Goal: Information Seeking & Learning: Learn about a topic

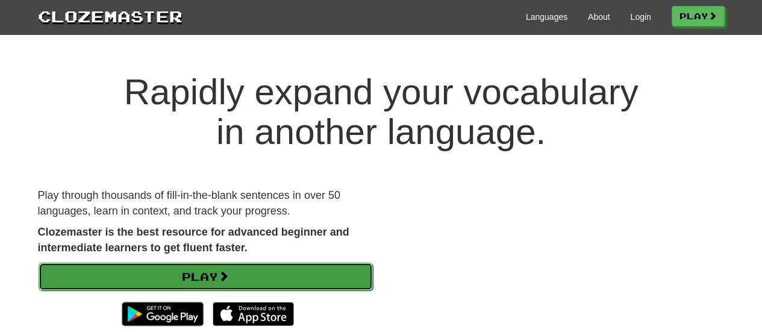
drag, startPoint x: 243, startPoint y: 179, endPoint x: 227, endPoint y: 270, distance: 92.5
click at [227, 270] on span at bounding box center [223, 275] width 11 height 11
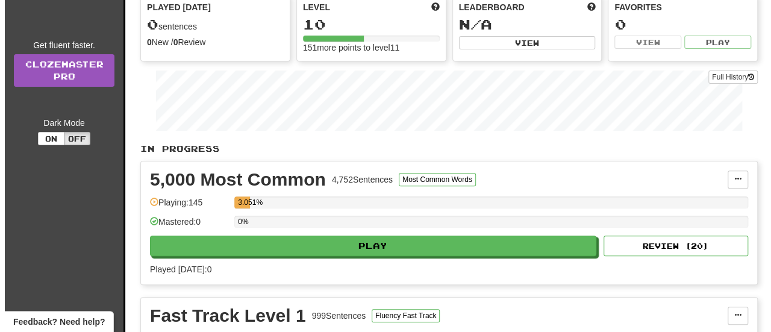
scroll to position [138, 0]
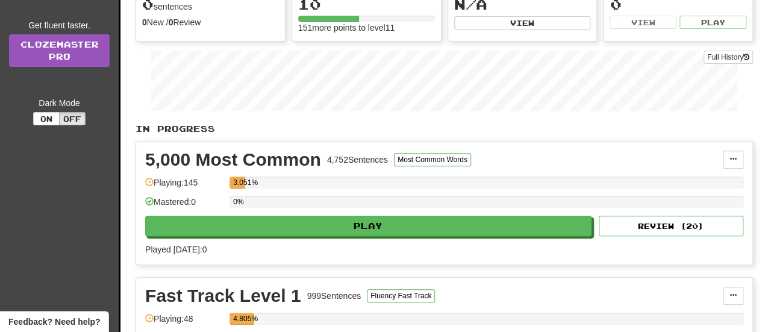
drag, startPoint x: 771, startPoint y: 51, endPoint x: 750, endPoint y: 93, distance: 47.4
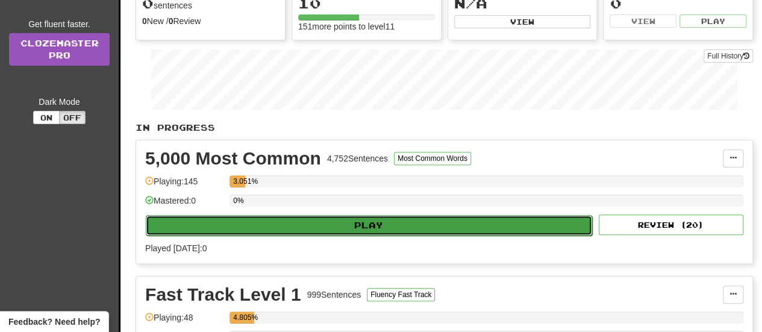
click at [467, 231] on button "Play" at bounding box center [369, 225] width 446 height 20
select select "**"
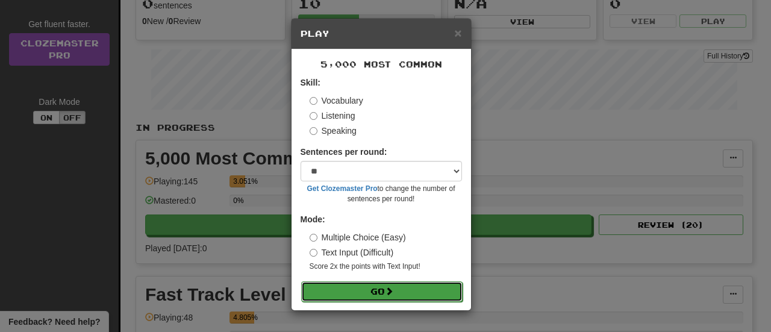
click at [398, 286] on button "Go" at bounding box center [381, 291] width 161 height 20
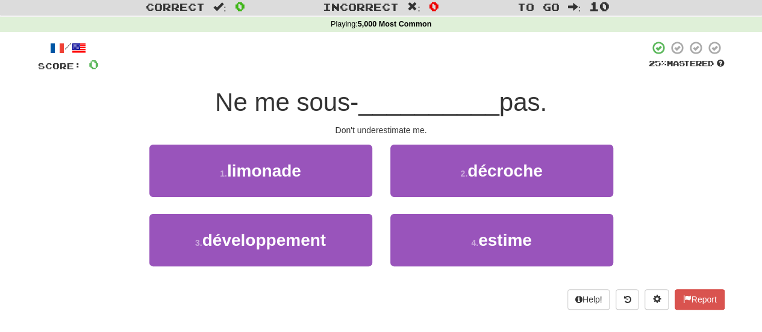
scroll to position [36, 0]
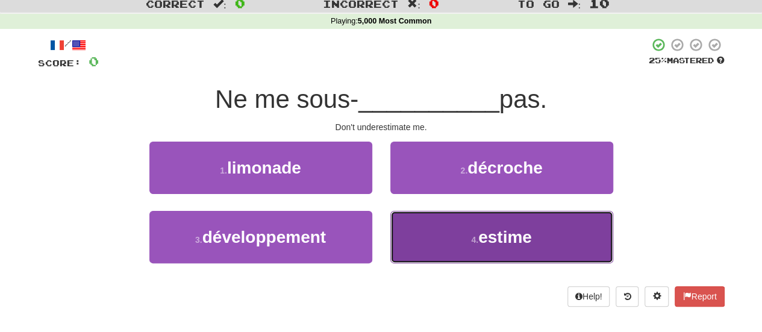
click at [500, 243] on span "estime" at bounding box center [505, 237] width 54 height 19
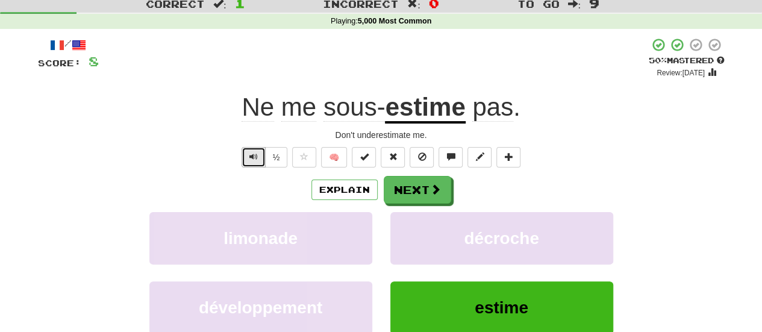
click at [258, 156] on span "Text-to-speech controls" at bounding box center [253, 156] width 8 height 8
click at [286, 157] on button "½" at bounding box center [276, 157] width 23 height 20
click at [349, 189] on button "Explain" at bounding box center [344, 190] width 66 height 20
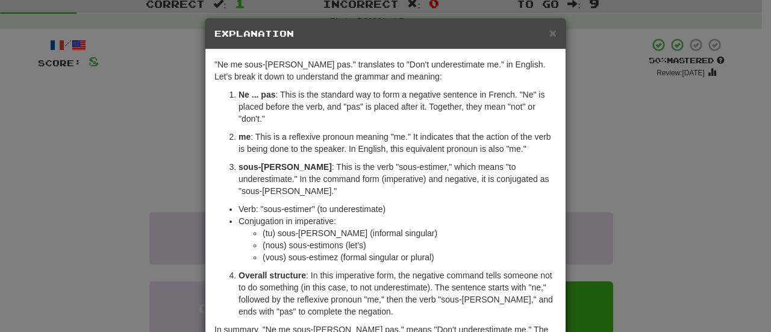
click at [587, 160] on div "× Explanation "Ne me sous-[PERSON_NAME] pas." translates to "Don't underestimat…" at bounding box center [385, 166] width 771 height 332
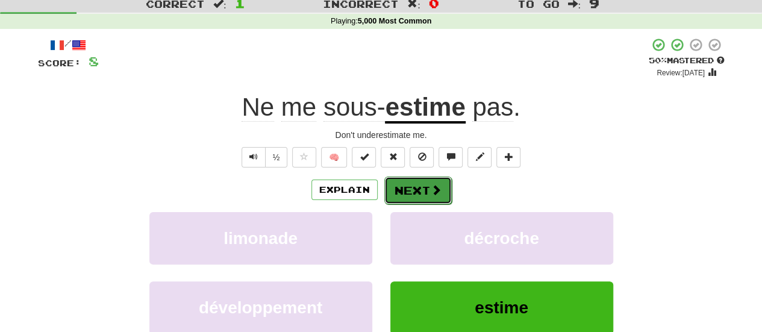
click at [437, 191] on span at bounding box center [436, 189] width 11 height 11
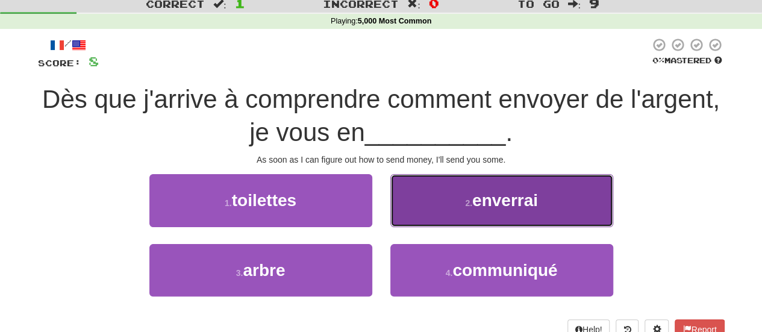
click at [477, 208] on span "enverrai" at bounding box center [505, 200] width 66 height 19
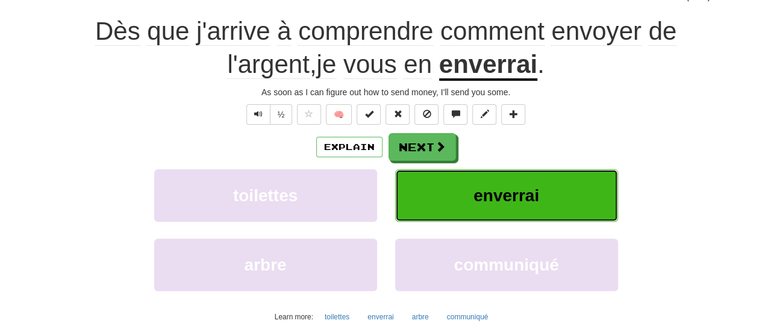
scroll to position [113, 0]
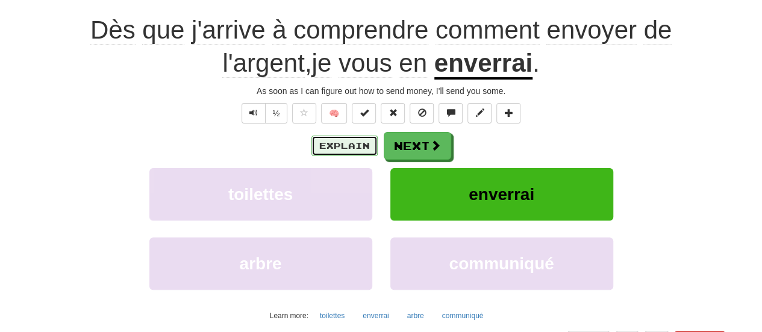
click at [337, 142] on button "Explain" at bounding box center [344, 146] width 66 height 20
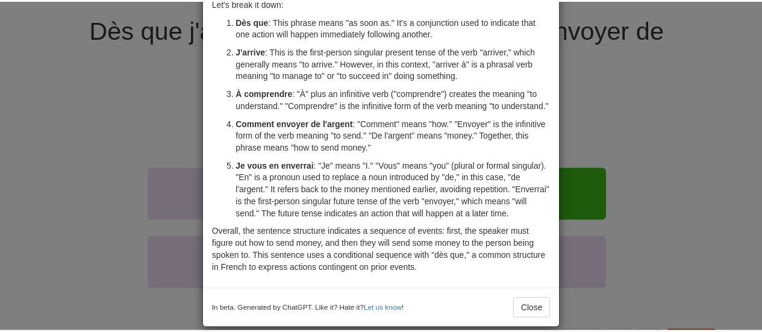
scroll to position [106, 0]
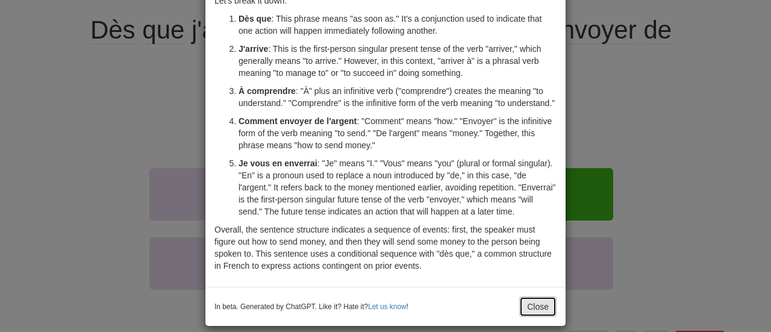
click at [533, 299] on button "Close" at bounding box center [537, 306] width 37 height 20
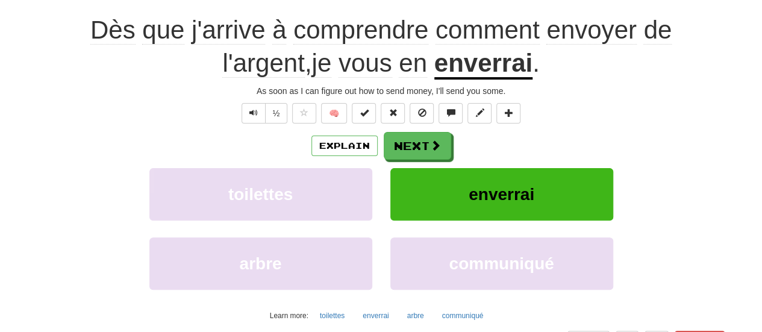
click at [258, 124] on div "/ Score: 12 + 4 25 % Mastered Review: [DATE] Dès que j'arrive à comprendre comm…" at bounding box center [381, 165] width 687 height 410
click at [258, 116] on button "Text-to-speech controls" at bounding box center [254, 113] width 24 height 20
click at [279, 115] on button "½" at bounding box center [276, 113] width 23 height 20
click at [405, 143] on button "Next" at bounding box center [417, 147] width 67 height 28
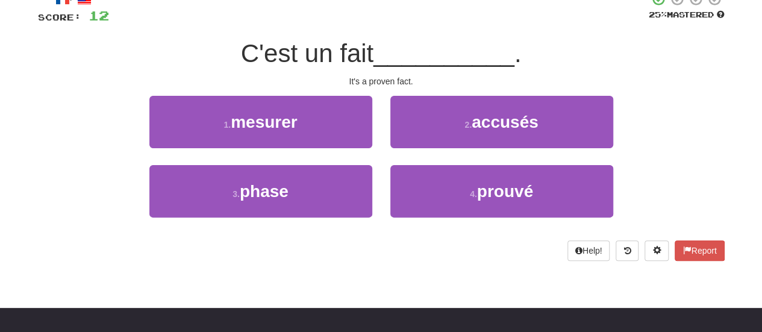
scroll to position [64, 0]
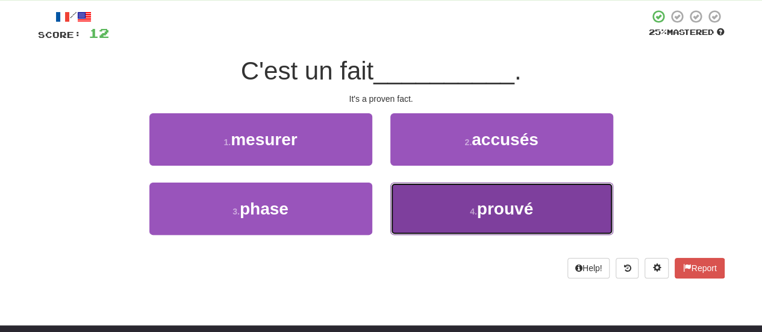
click at [516, 230] on button "4 . prouvé" at bounding box center [501, 209] width 223 height 52
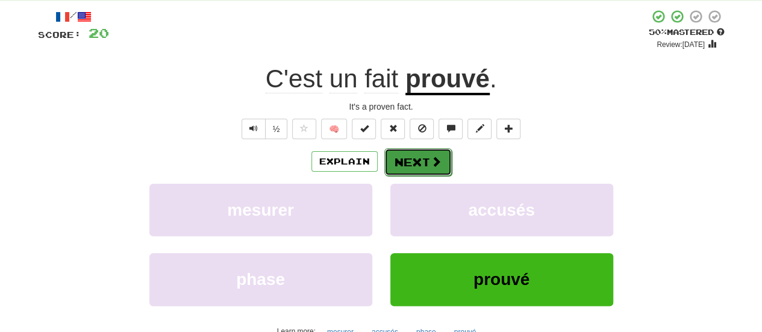
click at [416, 156] on button "Next" at bounding box center [417, 162] width 67 height 28
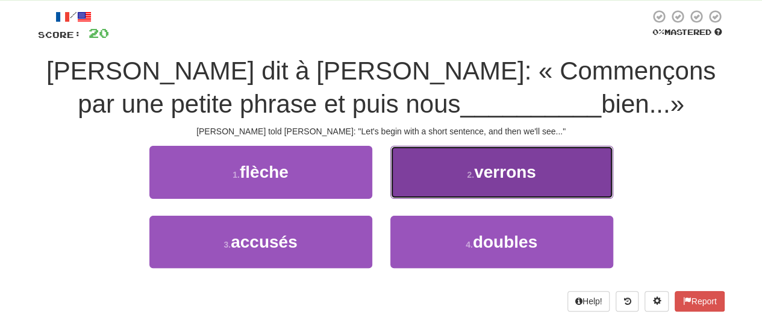
click at [504, 166] on span "verrons" at bounding box center [505, 172] width 62 height 19
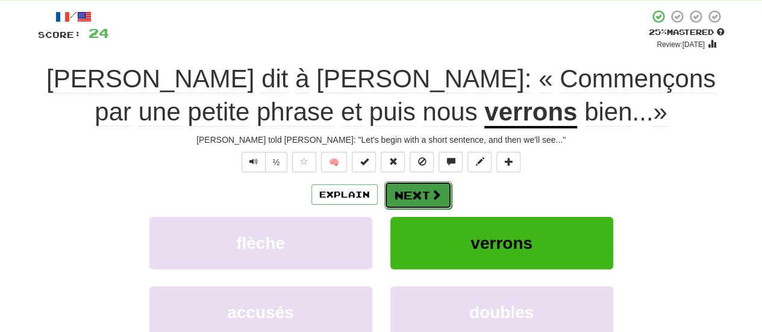
click at [414, 202] on button "Next" at bounding box center [417, 195] width 67 height 28
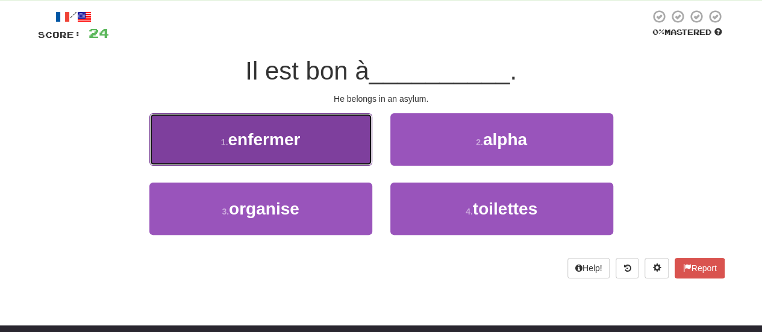
click at [317, 122] on button "1 . enfermer" at bounding box center [260, 139] width 223 height 52
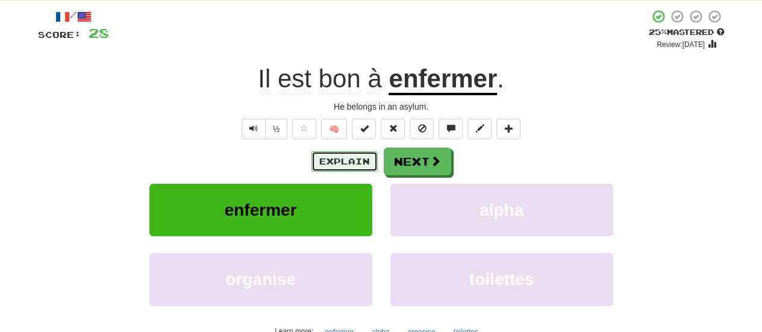
click at [346, 156] on button "Explain" at bounding box center [344, 161] width 66 height 20
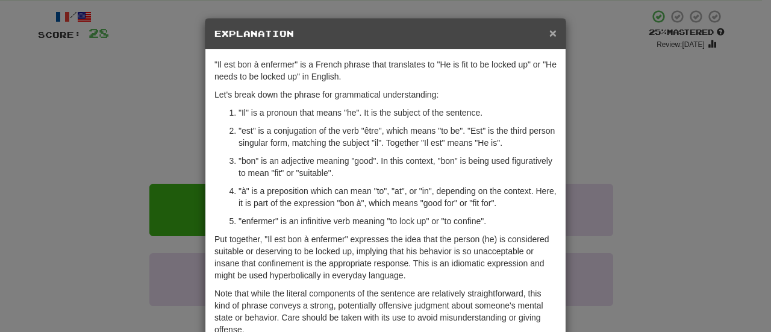
click at [549, 27] on span "×" at bounding box center [552, 33] width 7 height 14
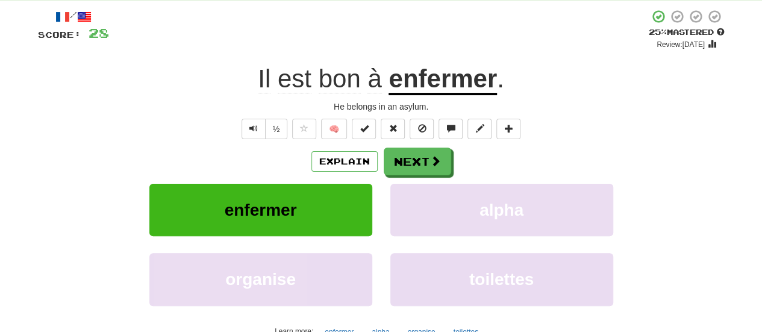
click at [427, 146] on div "/ Score: 28 + 4 25 % Mastered Review: [DATE] Il est bon à enfermer . He belongs…" at bounding box center [381, 198] width 687 height 378
click at [427, 154] on button "Next" at bounding box center [417, 162] width 67 height 28
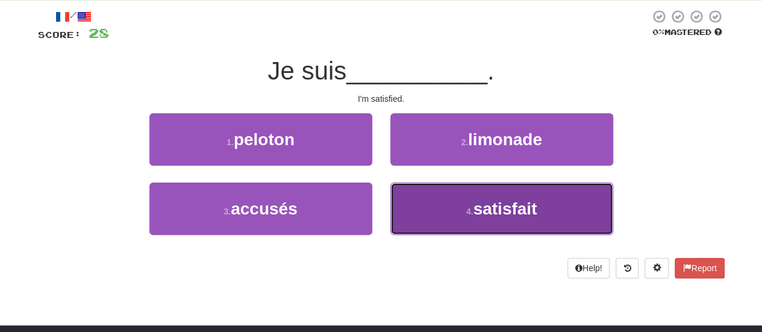
click at [439, 219] on button "4 . satisfait" at bounding box center [501, 209] width 223 height 52
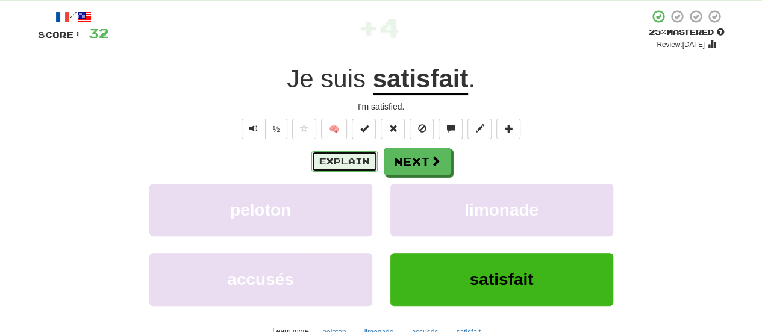
click at [366, 169] on button "Explain" at bounding box center [344, 161] width 66 height 20
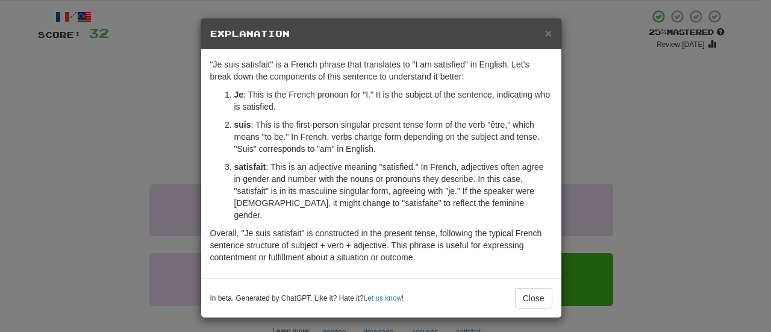
click at [543, 33] on h5 "Explanation" at bounding box center [381, 34] width 342 height 12
click at [543, 37] on h5 "Explanation" at bounding box center [381, 34] width 342 height 12
click at [550, 35] on span "×" at bounding box center [548, 33] width 7 height 14
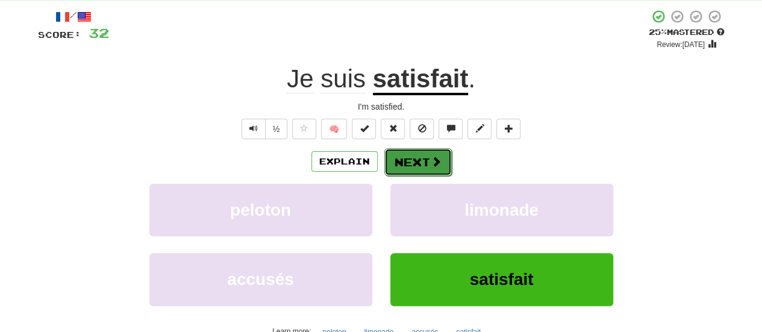
click at [411, 156] on button "Next" at bounding box center [417, 162] width 67 height 28
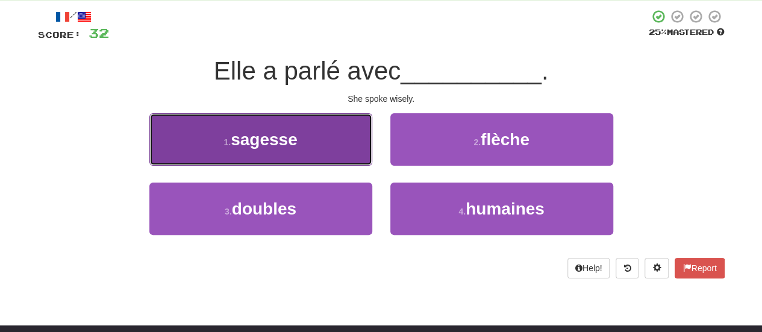
click at [331, 141] on button "1 . sagesse" at bounding box center [260, 139] width 223 height 52
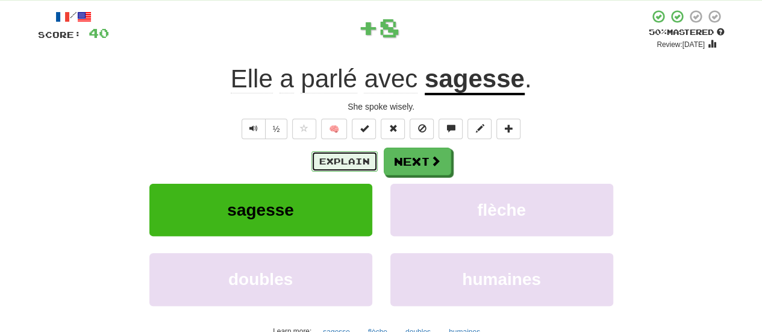
click at [339, 170] on button "Explain" at bounding box center [344, 161] width 66 height 20
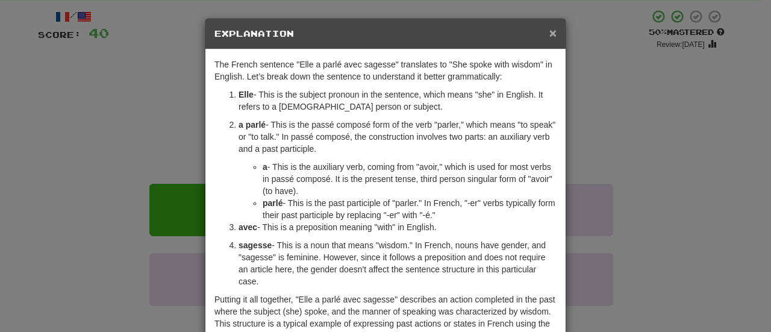
click at [549, 33] on span "×" at bounding box center [552, 33] width 7 height 14
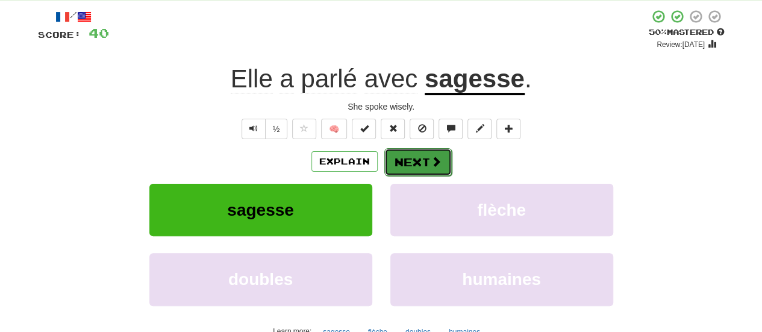
click at [434, 154] on button "Next" at bounding box center [417, 162] width 67 height 28
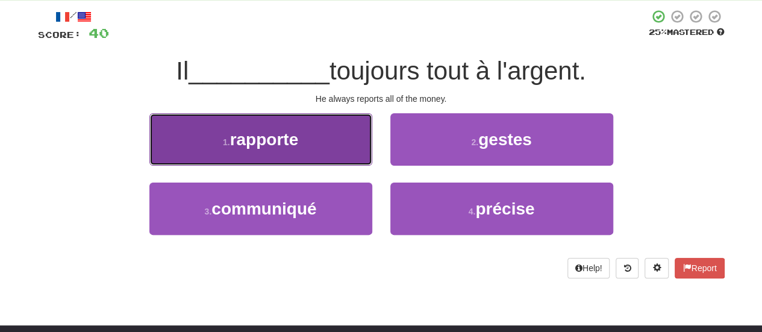
click at [361, 156] on button "1 . rapporte" at bounding box center [260, 139] width 223 height 52
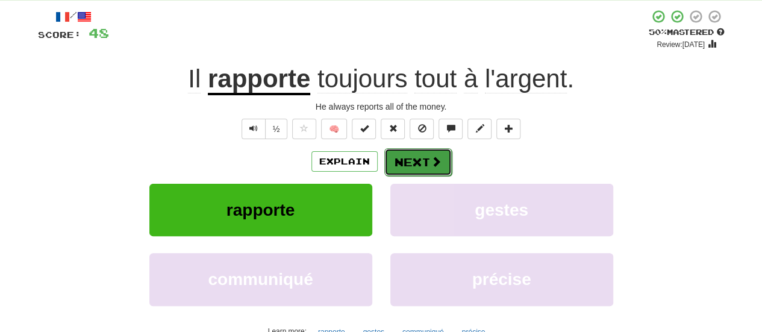
click at [405, 158] on button "Next" at bounding box center [417, 162] width 67 height 28
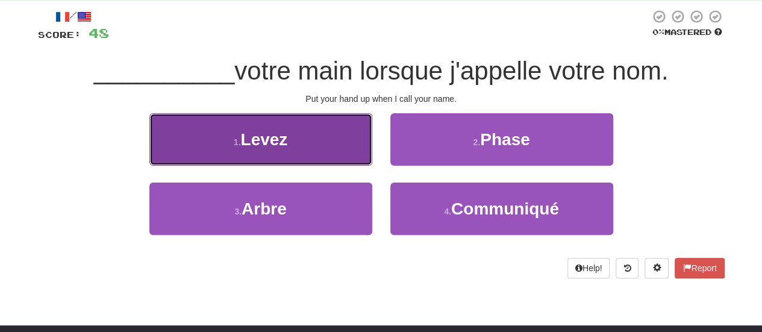
click at [319, 140] on button "1 . [GEOGRAPHIC_DATA]" at bounding box center [260, 139] width 223 height 52
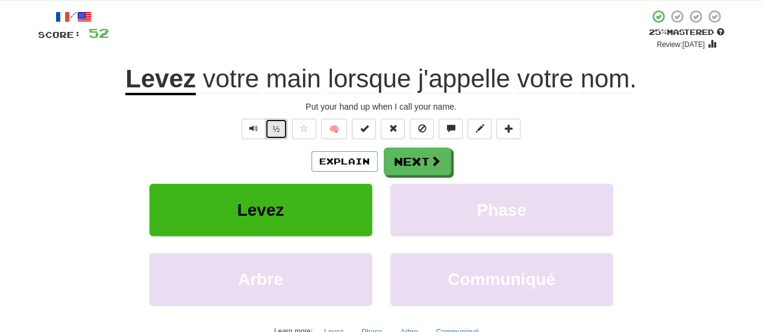
click at [282, 133] on button "½" at bounding box center [276, 129] width 23 height 20
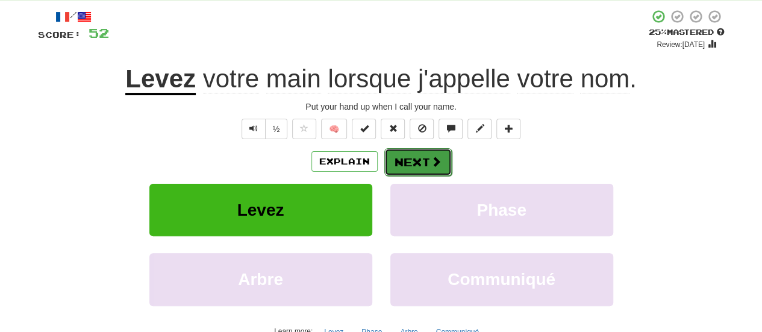
click at [434, 164] on span at bounding box center [436, 161] width 11 height 11
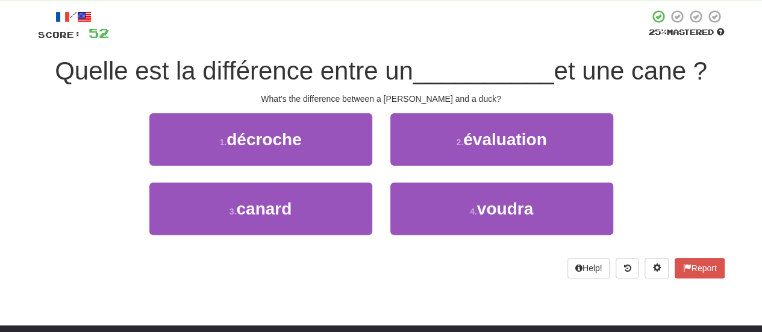
click at [336, 177] on div "1 . décroche" at bounding box center [260, 147] width 241 height 69
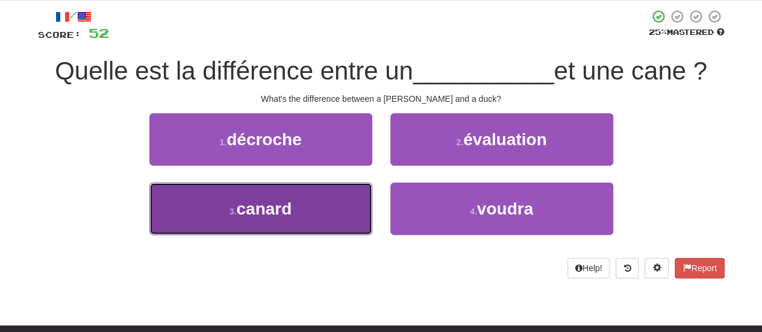
click at [336, 189] on button "3 . [GEOGRAPHIC_DATA]" at bounding box center [260, 209] width 223 height 52
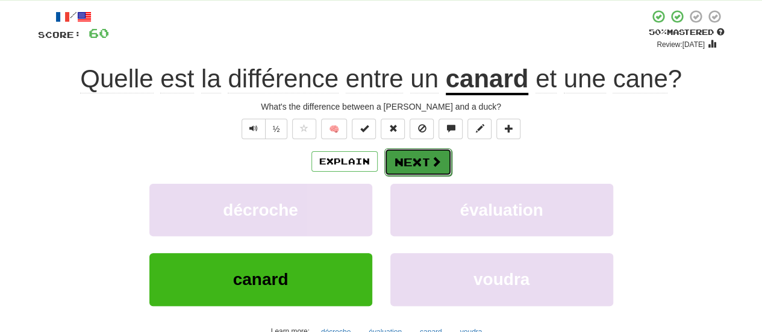
click at [434, 160] on span at bounding box center [436, 161] width 11 height 11
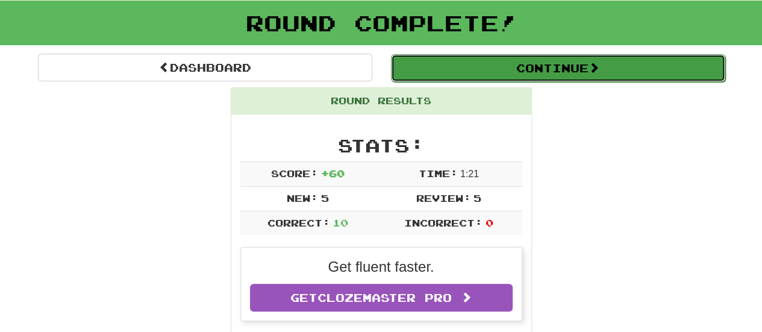
click at [537, 78] on button "Continue" at bounding box center [558, 68] width 334 height 28
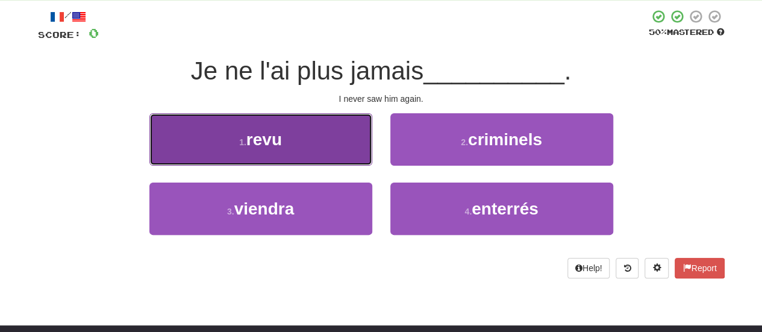
click at [340, 154] on button "1 . revu" at bounding box center [260, 139] width 223 height 52
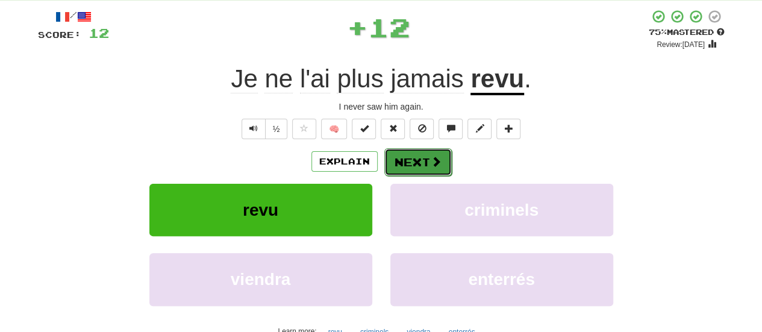
click at [433, 159] on span at bounding box center [436, 161] width 11 height 11
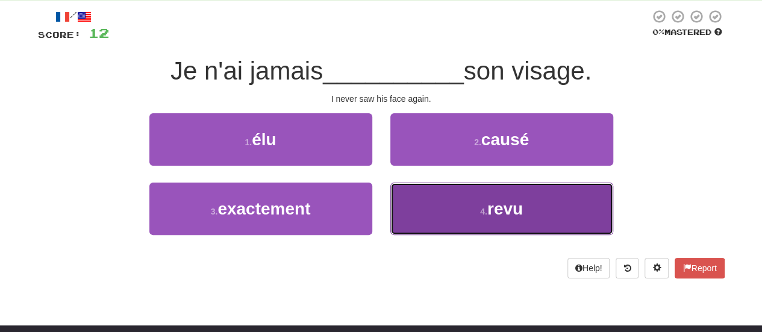
click at [474, 201] on button "4 . revu" at bounding box center [501, 209] width 223 height 52
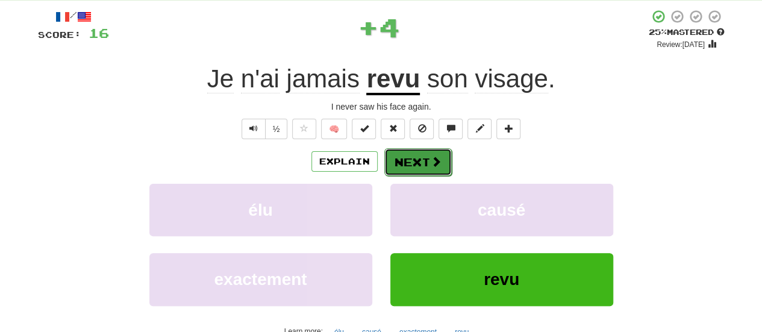
click at [437, 164] on span at bounding box center [436, 161] width 11 height 11
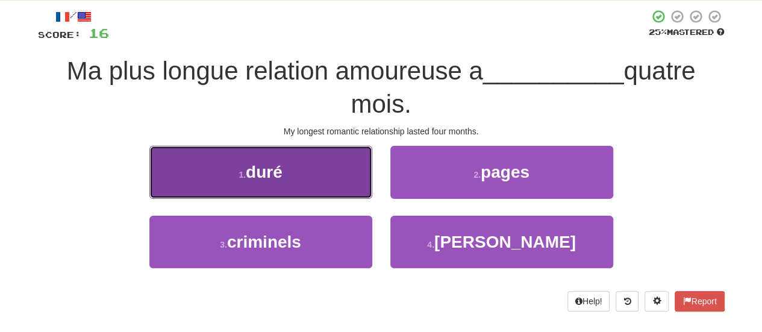
click at [316, 167] on button "1 . duré" at bounding box center [260, 172] width 223 height 52
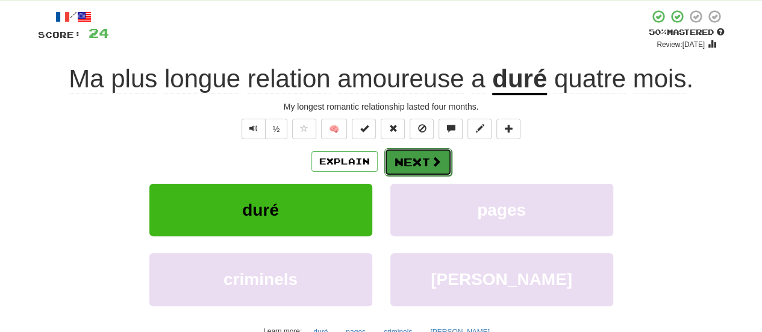
click at [411, 158] on button "Next" at bounding box center [417, 162] width 67 height 28
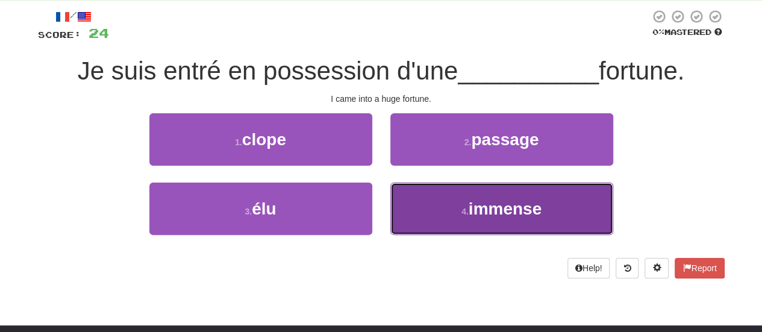
click at [442, 221] on button "4 . immense" at bounding box center [501, 209] width 223 height 52
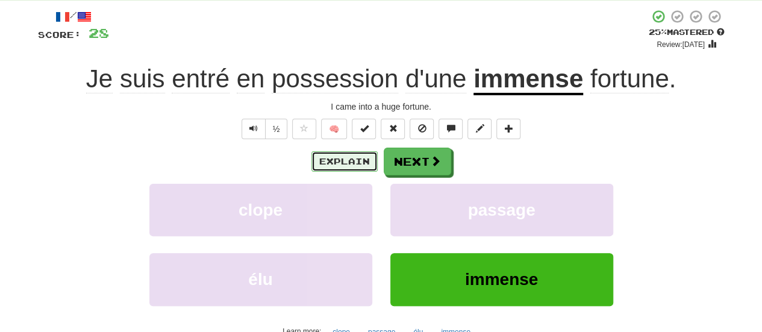
click at [361, 161] on button "Explain" at bounding box center [344, 161] width 66 height 20
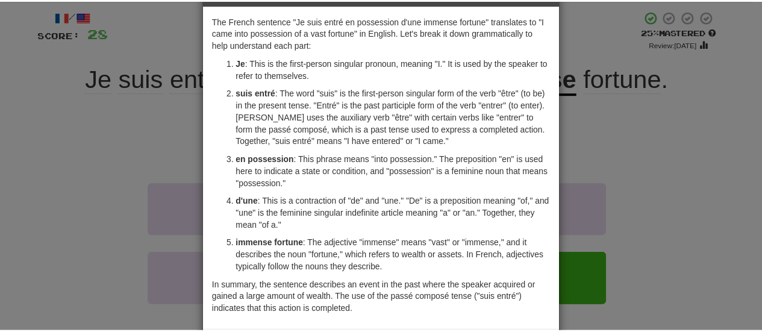
scroll to position [0, 0]
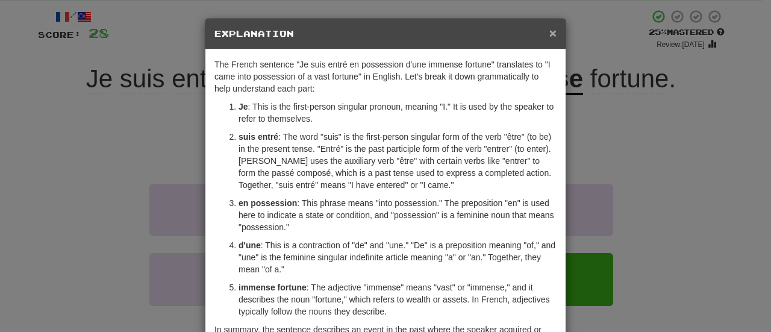
click at [549, 30] on span "×" at bounding box center [552, 33] width 7 height 14
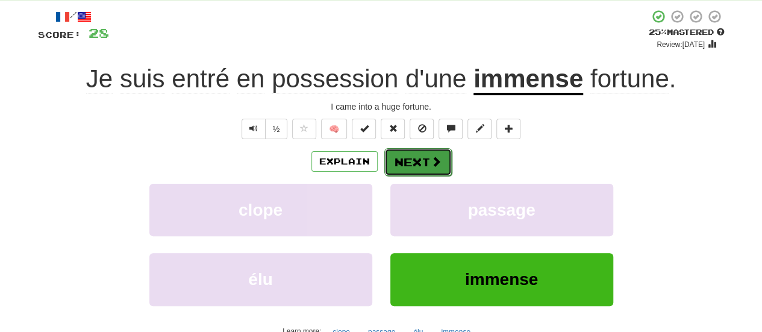
click at [436, 153] on button "Next" at bounding box center [417, 162] width 67 height 28
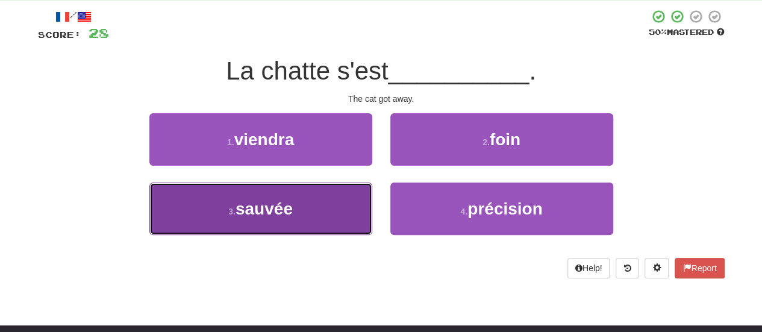
click at [324, 210] on button "3 . sauvée" at bounding box center [260, 209] width 223 height 52
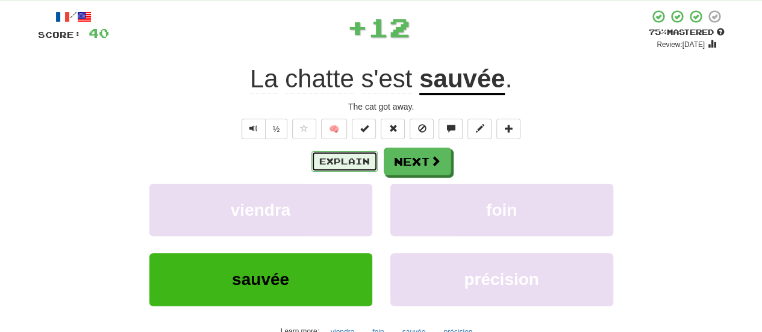
click at [339, 165] on button "Explain" at bounding box center [344, 161] width 66 height 20
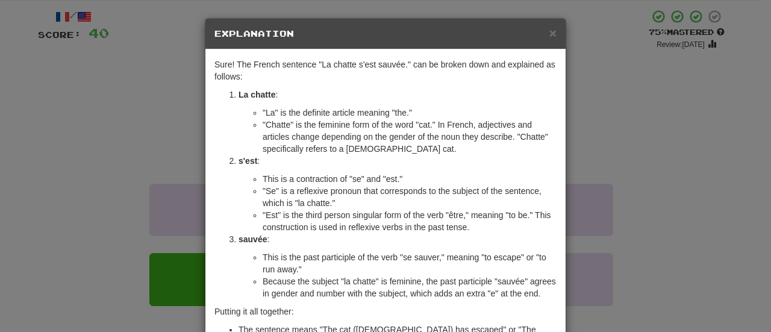
click at [611, 125] on div "× Explanation Sure! The French sentence "La chatte s'est sauvée." can be broken…" at bounding box center [385, 166] width 771 height 332
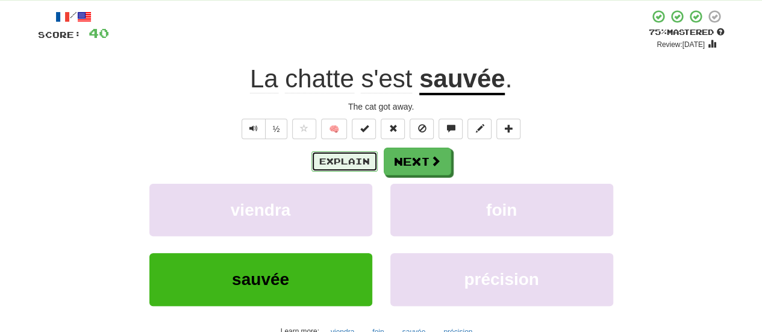
click at [346, 160] on button "Explain" at bounding box center [344, 161] width 66 height 20
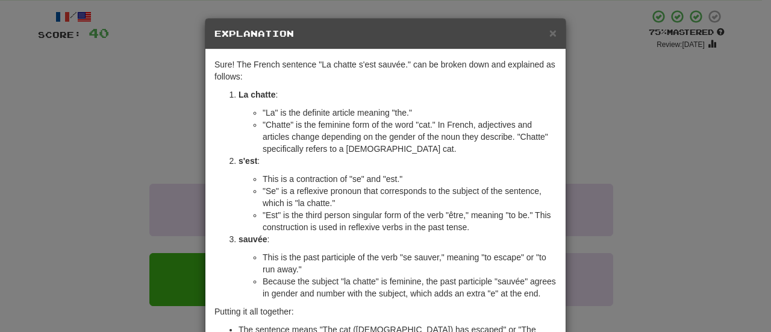
click at [542, 34] on h5 "Explanation" at bounding box center [385, 34] width 342 height 12
click at [543, 32] on h5 "Explanation" at bounding box center [385, 34] width 342 height 12
click at [554, 36] on div "× Explanation" at bounding box center [385, 34] width 360 height 31
click at [551, 33] on span "×" at bounding box center [552, 33] width 7 height 14
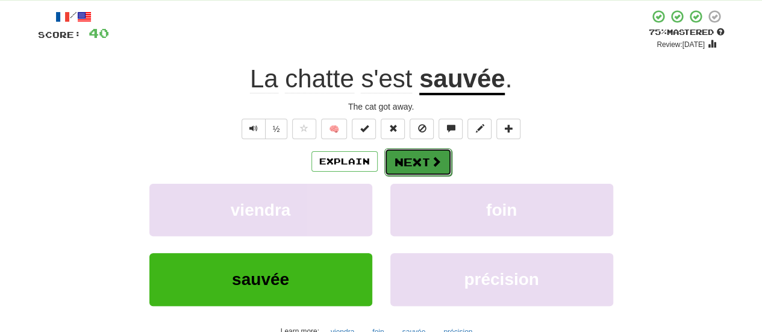
click at [437, 156] on span at bounding box center [436, 161] width 11 height 11
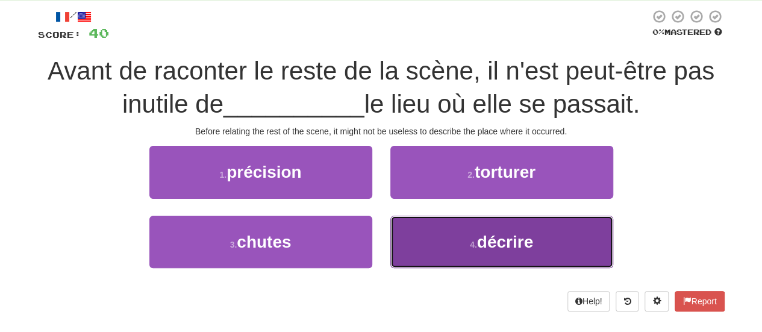
click at [509, 247] on span "décrire" at bounding box center [505, 242] width 56 height 19
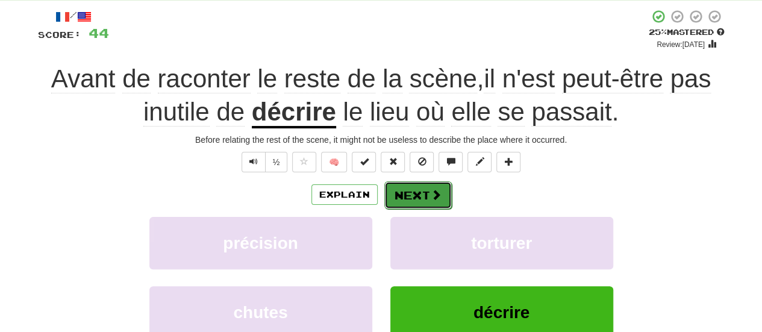
click at [417, 202] on button "Next" at bounding box center [417, 195] width 67 height 28
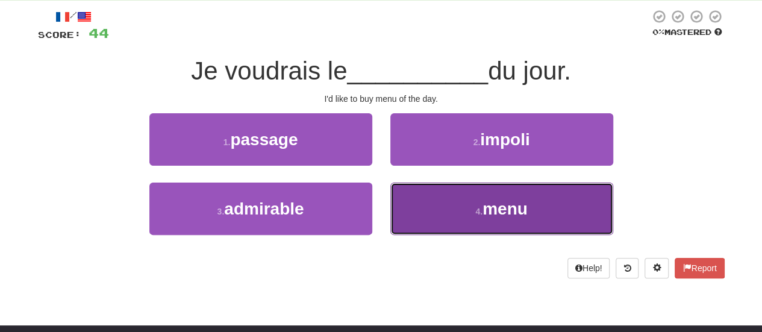
click at [435, 208] on button "4 . menu" at bounding box center [501, 209] width 223 height 52
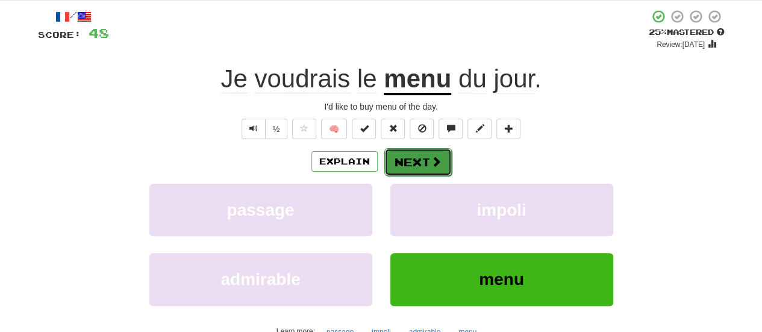
click at [399, 164] on button "Next" at bounding box center [417, 162] width 67 height 28
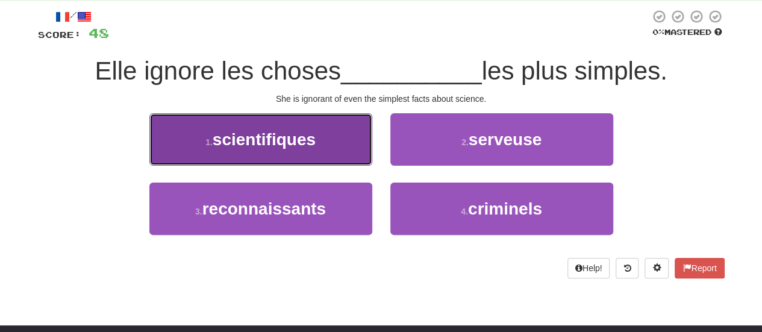
click at [252, 146] on span "scientifiques" at bounding box center [264, 139] width 103 height 19
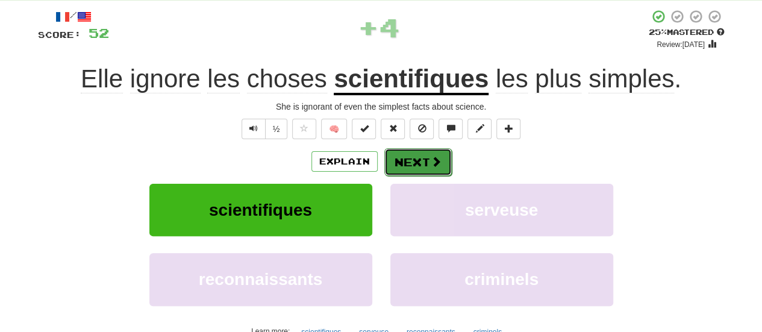
click at [448, 157] on button "Next" at bounding box center [417, 162] width 67 height 28
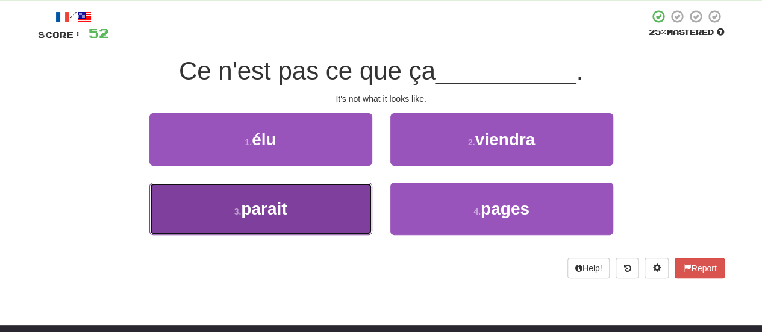
click at [307, 199] on button "3 . parait" at bounding box center [260, 209] width 223 height 52
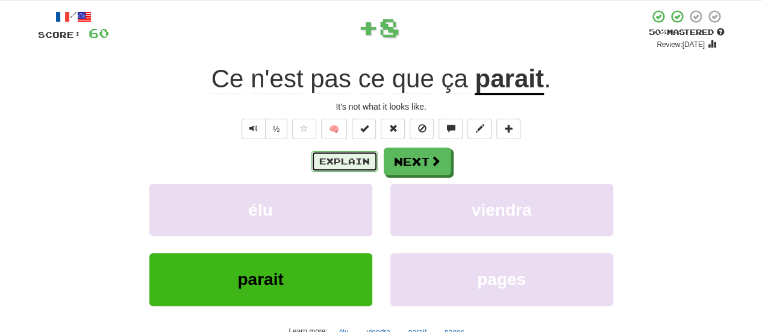
click at [346, 168] on button "Explain" at bounding box center [344, 161] width 66 height 20
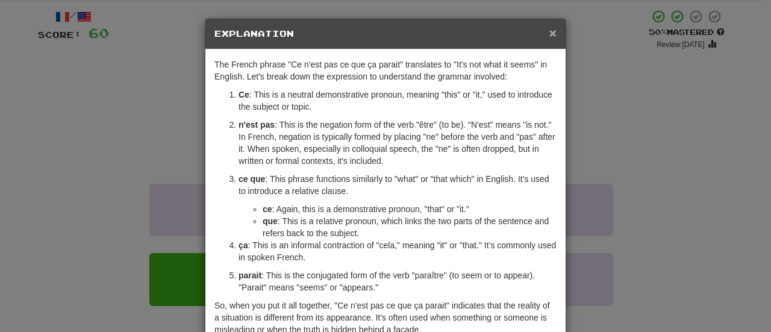
click at [549, 26] on span "×" at bounding box center [552, 33] width 7 height 14
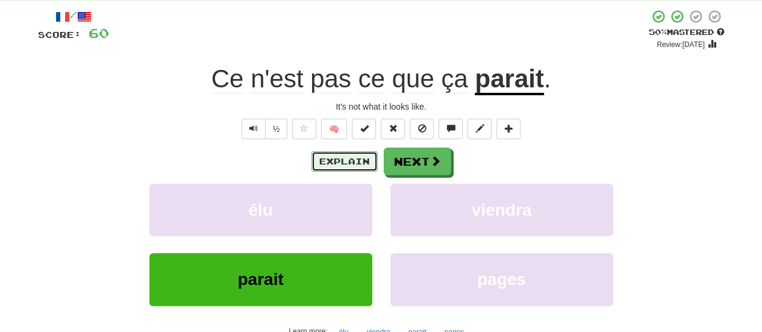
click at [348, 157] on button "Explain" at bounding box center [344, 161] width 66 height 20
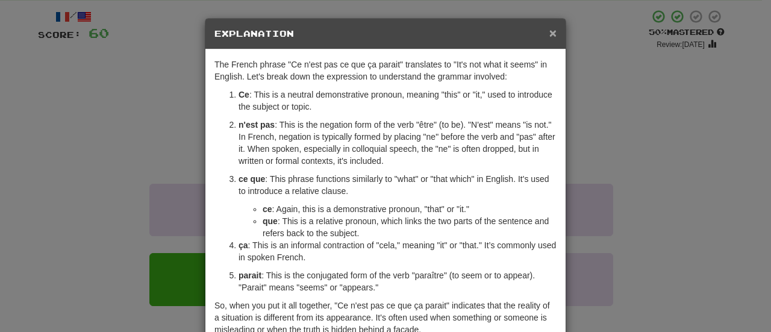
click at [549, 36] on span "×" at bounding box center [552, 33] width 7 height 14
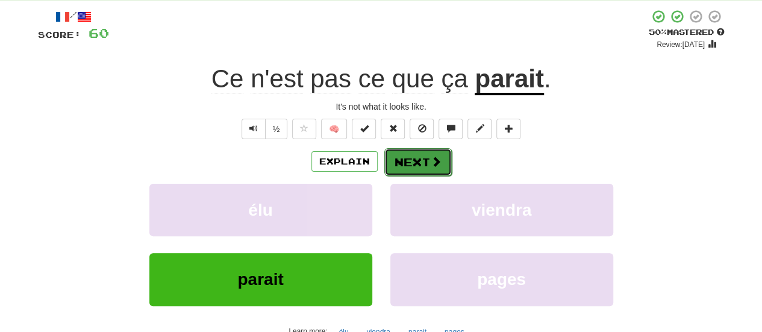
click at [446, 155] on button "Next" at bounding box center [417, 162] width 67 height 28
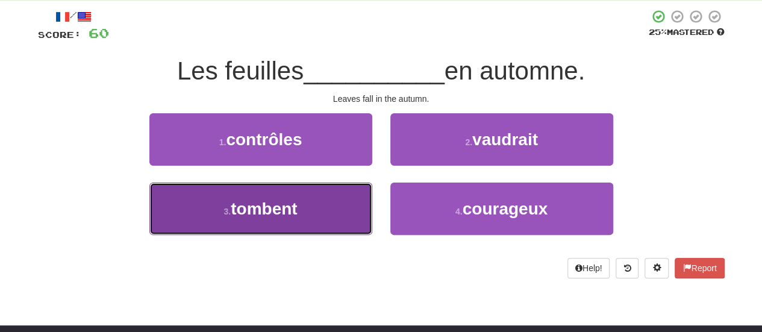
click at [297, 211] on span "tombent" at bounding box center [264, 208] width 66 height 19
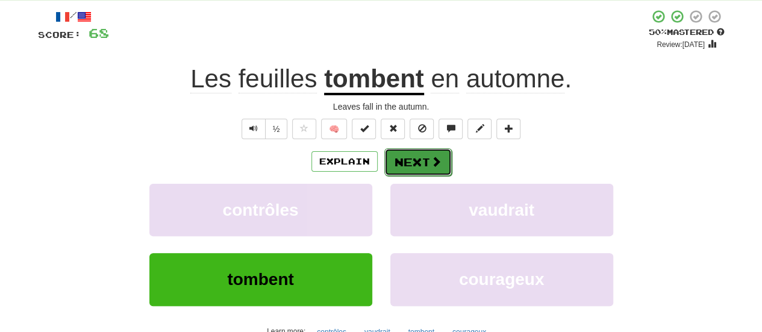
click at [431, 164] on span at bounding box center [436, 161] width 11 height 11
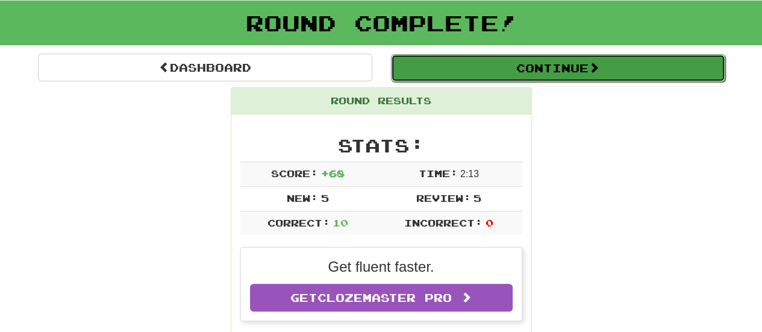
click at [537, 76] on button "Continue" at bounding box center [558, 68] width 334 height 28
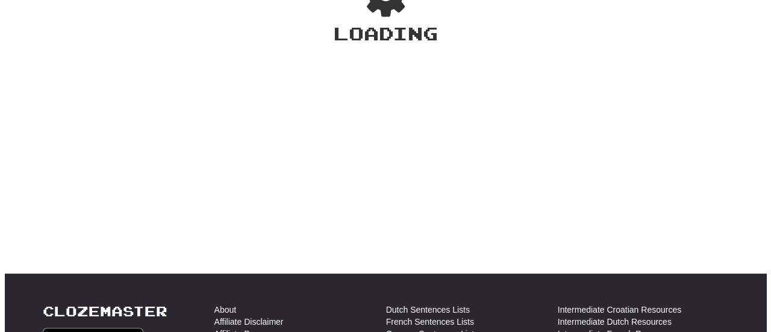
scroll to position [64, 0]
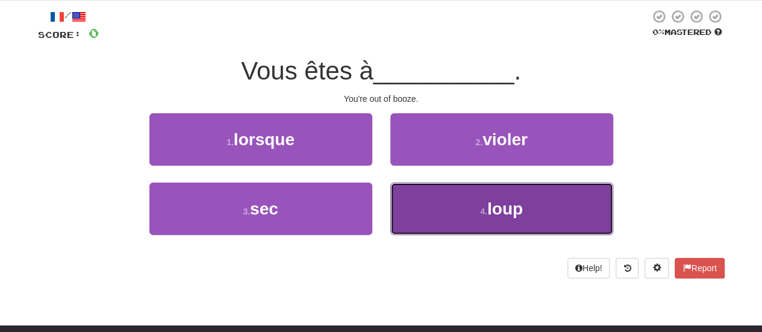
click at [566, 220] on button "4 . loup" at bounding box center [501, 209] width 223 height 52
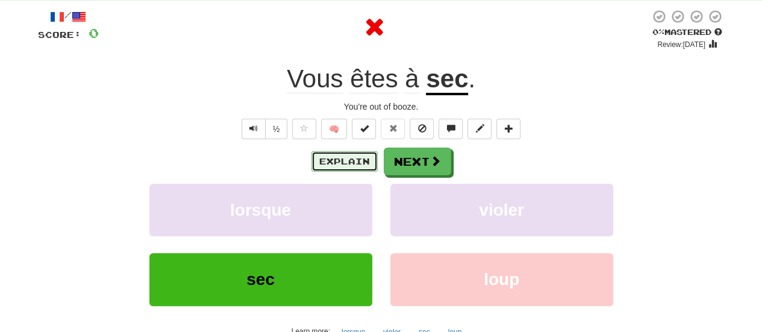
click at [343, 166] on button "Explain" at bounding box center [344, 161] width 66 height 20
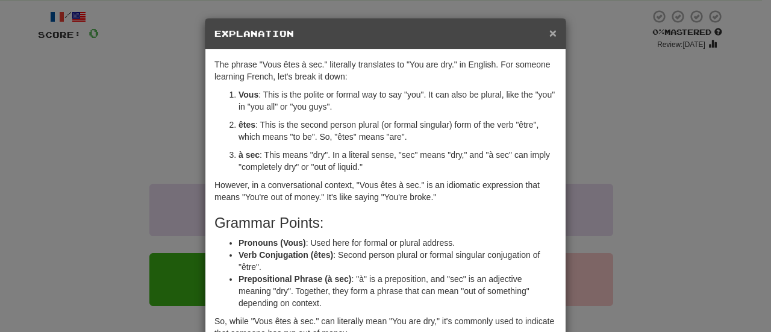
click at [549, 34] on span "×" at bounding box center [552, 33] width 7 height 14
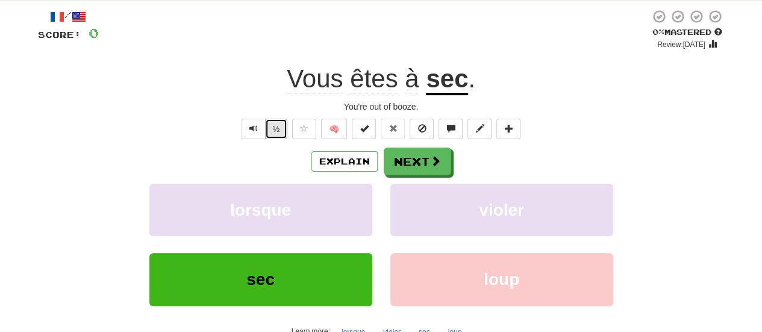
click at [276, 133] on button "½" at bounding box center [276, 129] width 23 height 20
click at [274, 133] on button "½" at bounding box center [276, 129] width 23 height 20
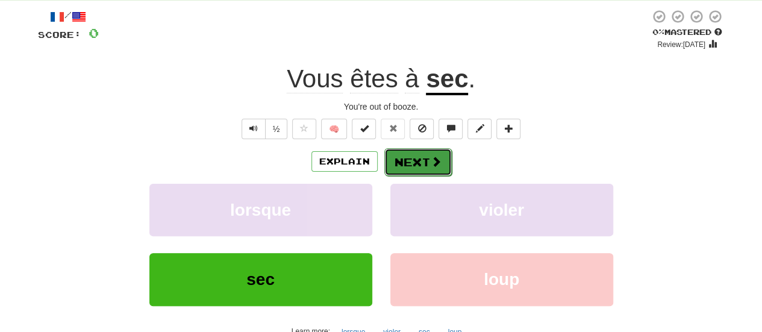
click at [401, 166] on button "Next" at bounding box center [417, 162] width 67 height 28
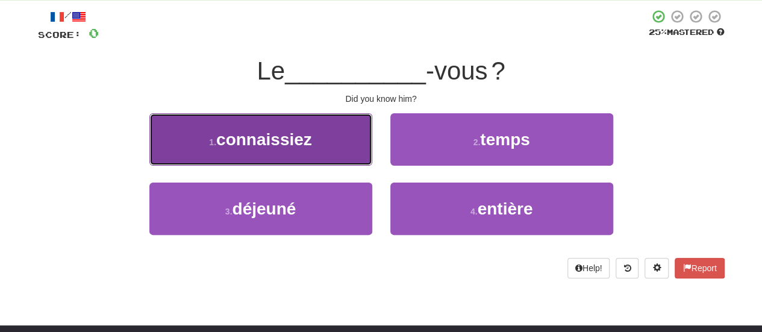
click at [314, 153] on button "1 . connaissiez" at bounding box center [260, 139] width 223 height 52
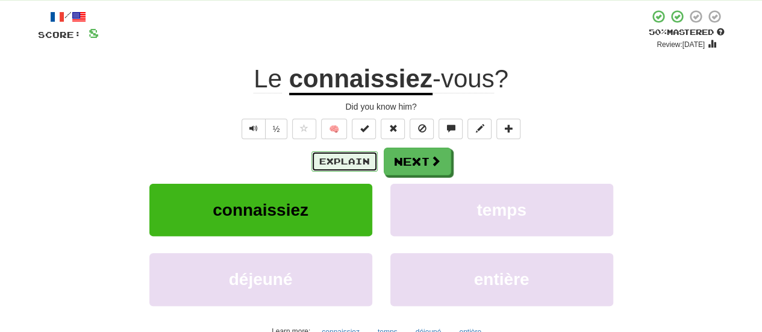
click at [342, 158] on button "Explain" at bounding box center [344, 161] width 66 height 20
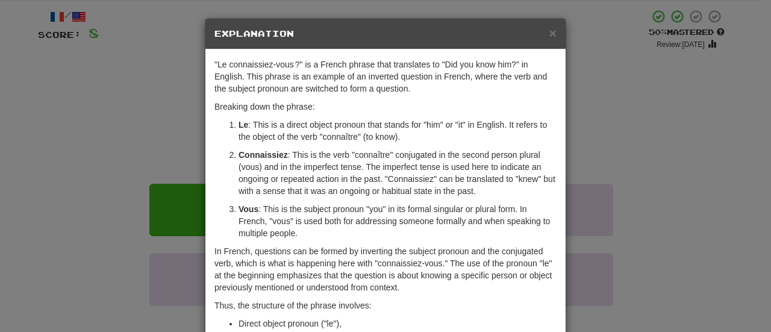
click at [583, 146] on div "× Explanation "Le connaissiez-vous ?" is a French phrase that translates to "Di…" at bounding box center [385, 166] width 771 height 332
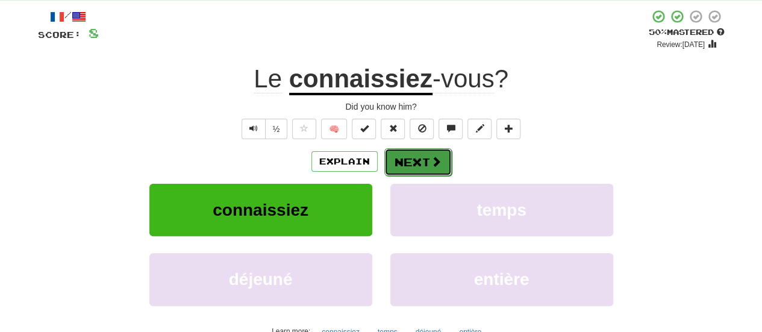
click at [434, 163] on span at bounding box center [436, 161] width 11 height 11
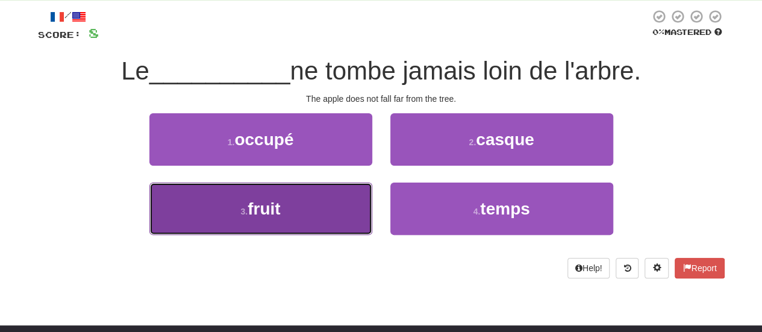
click at [322, 214] on button "3 . fruit" at bounding box center [260, 209] width 223 height 52
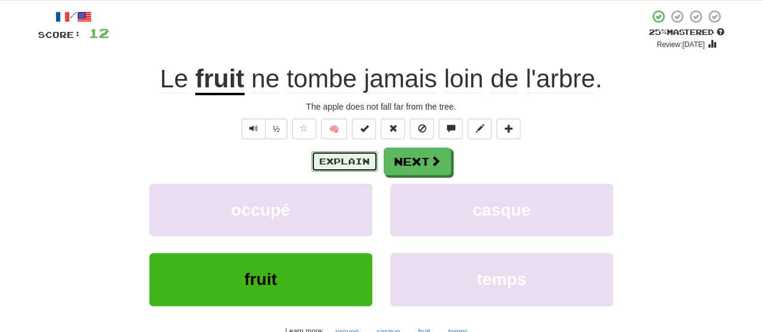
click at [345, 160] on button "Explain" at bounding box center [344, 161] width 66 height 20
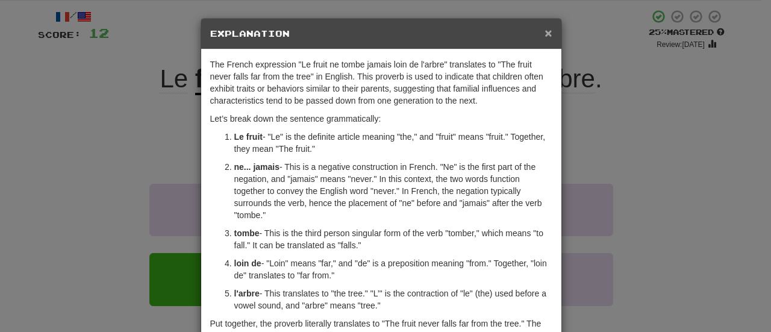
click at [540, 28] on h5 "Explanation" at bounding box center [381, 34] width 342 height 12
click at [545, 34] on span "×" at bounding box center [548, 33] width 7 height 14
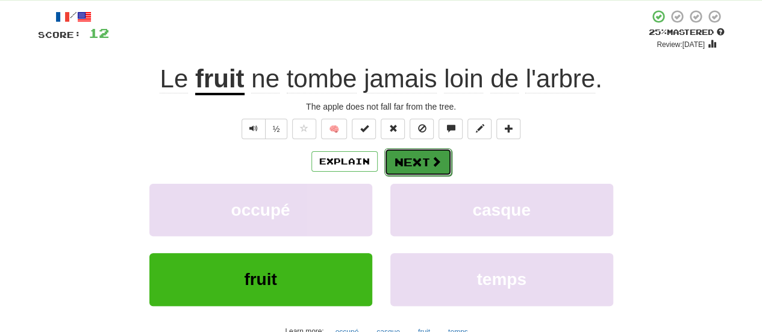
click at [416, 172] on button "Next" at bounding box center [417, 162] width 67 height 28
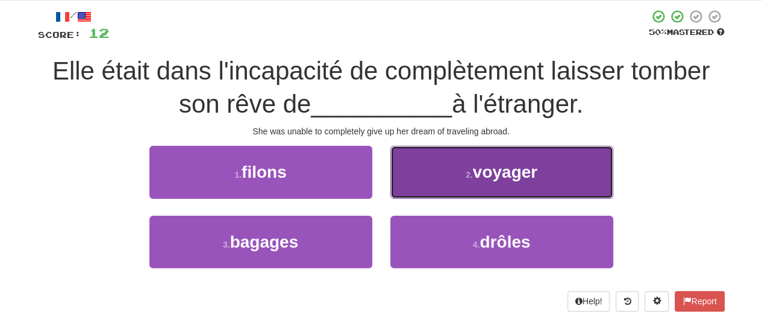
click at [507, 155] on button "2 . voyager" at bounding box center [501, 172] width 223 height 52
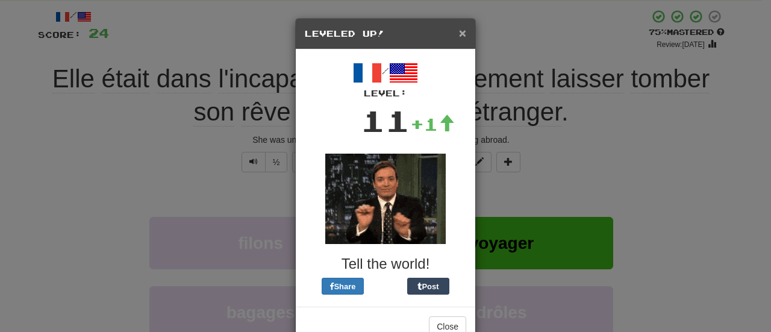
click at [459, 36] on span "×" at bounding box center [462, 33] width 7 height 14
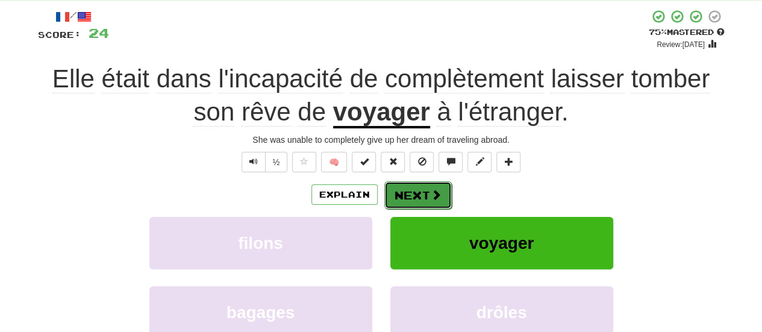
click at [410, 191] on button "Next" at bounding box center [417, 195] width 67 height 28
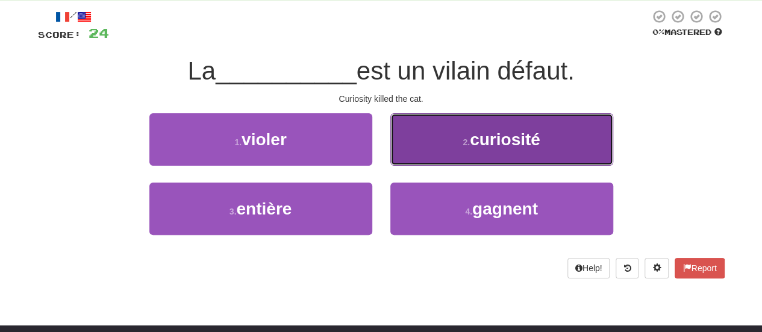
click at [488, 140] on span "curiosité" at bounding box center [505, 139] width 70 height 19
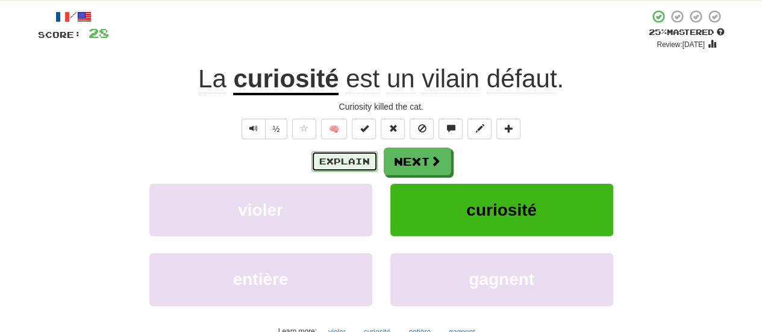
click at [327, 152] on button "Explain" at bounding box center [344, 161] width 66 height 20
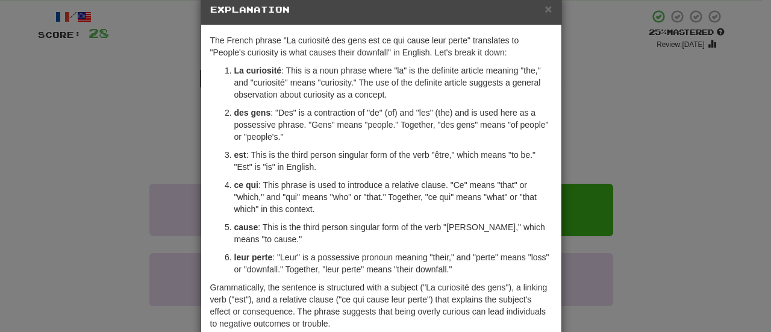
scroll to position [7, 0]
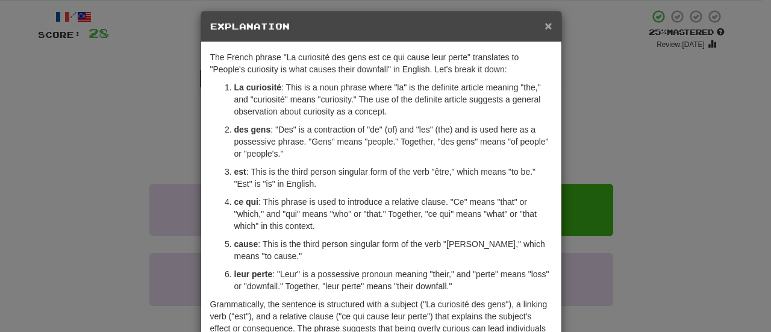
click at [546, 27] on span "×" at bounding box center [548, 26] width 7 height 14
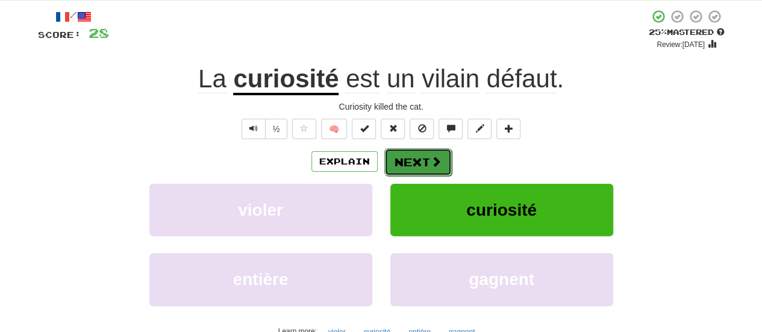
click at [423, 158] on button "Next" at bounding box center [417, 162] width 67 height 28
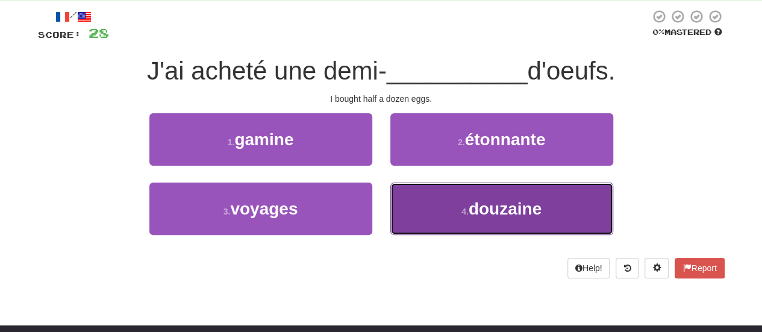
click at [510, 213] on span "douzaine" at bounding box center [505, 208] width 73 height 19
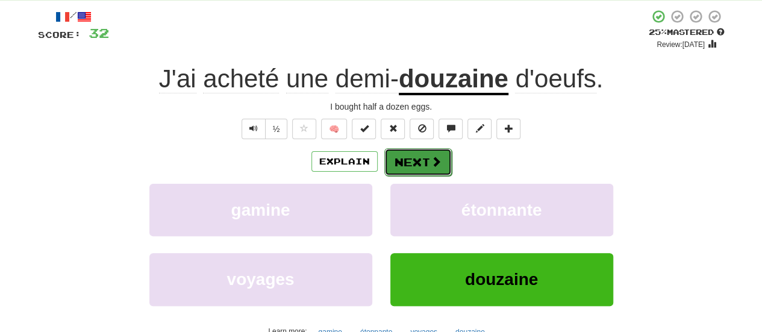
click at [427, 160] on button "Next" at bounding box center [417, 162] width 67 height 28
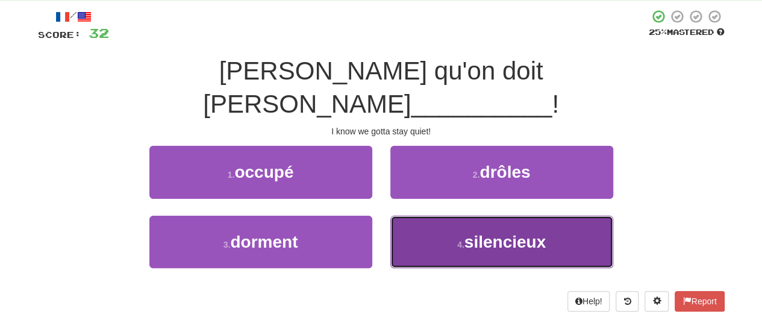
click at [514, 233] on span "silencieux" at bounding box center [504, 242] width 81 height 19
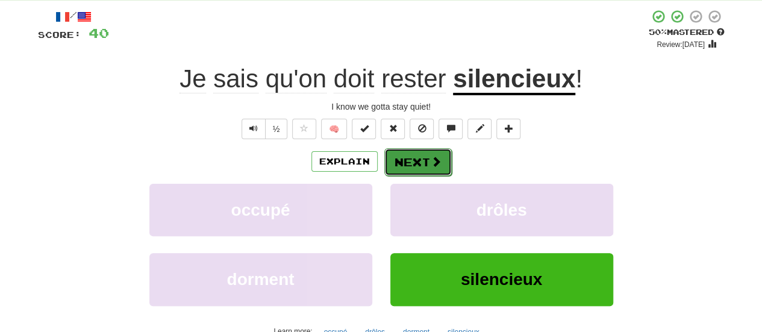
click at [417, 164] on button "Next" at bounding box center [417, 162] width 67 height 28
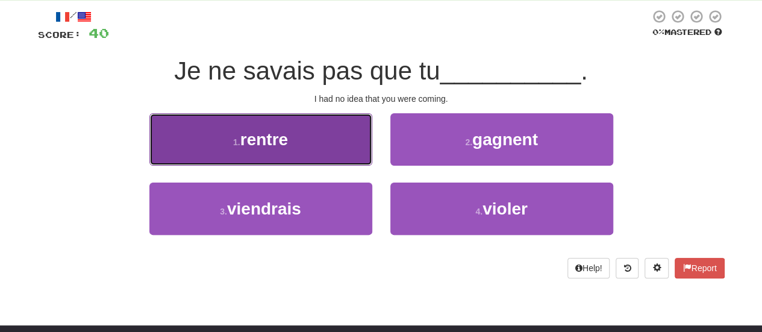
click at [334, 142] on button "1 . rentre" at bounding box center [260, 139] width 223 height 52
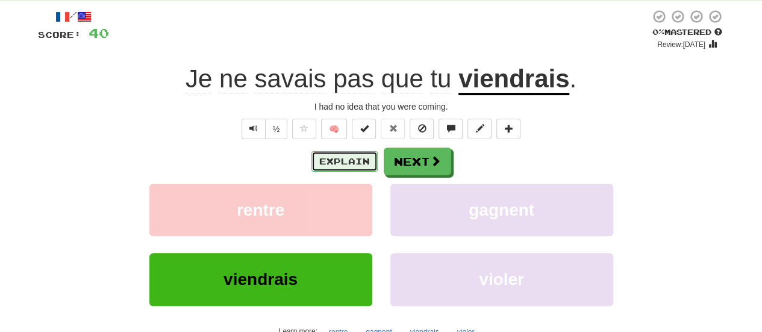
click at [346, 157] on button "Explain" at bounding box center [344, 161] width 66 height 20
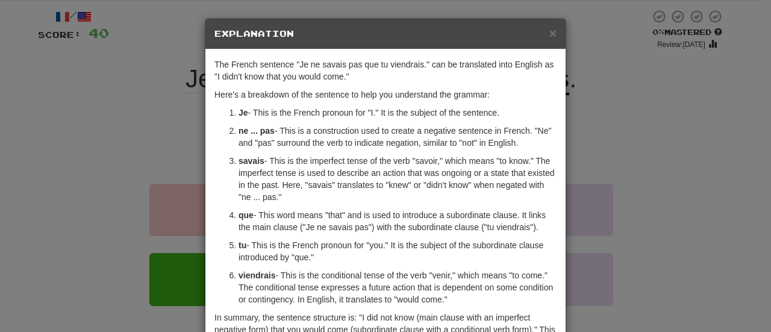
click at [594, 120] on div "× Explanation The French sentence "Je ne savais pas que tu viendrais." can be t…" at bounding box center [385, 166] width 771 height 332
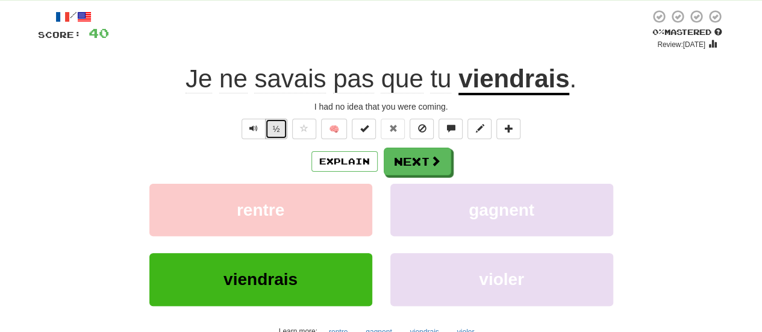
click at [281, 126] on button "½" at bounding box center [276, 129] width 23 height 20
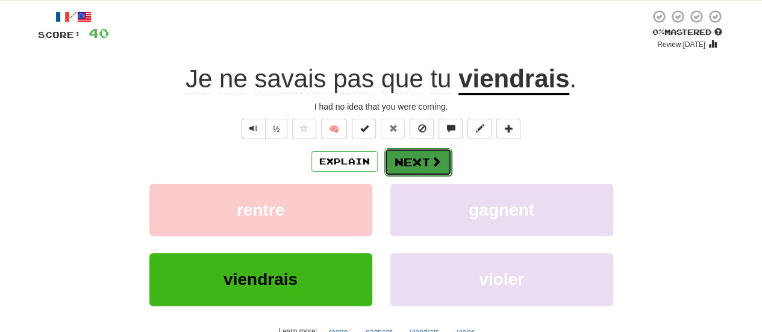
click at [425, 158] on button "Next" at bounding box center [417, 162] width 67 height 28
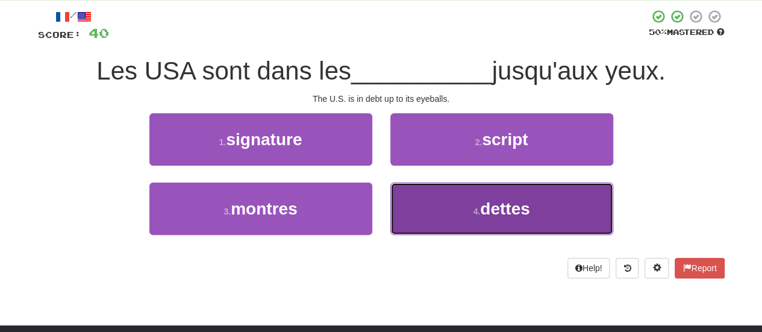
click at [521, 205] on span "dettes" at bounding box center [504, 208] width 49 height 19
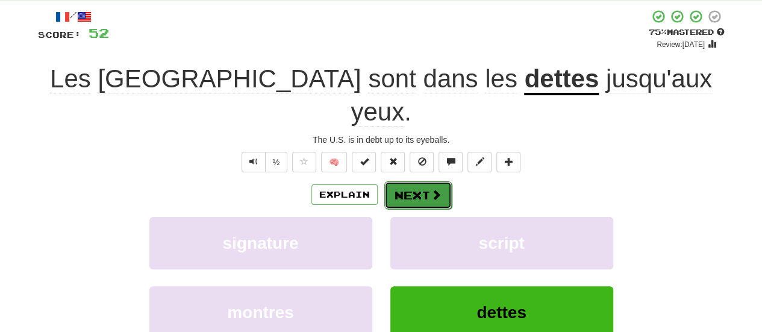
click at [433, 181] on button "Next" at bounding box center [417, 195] width 67 height 28
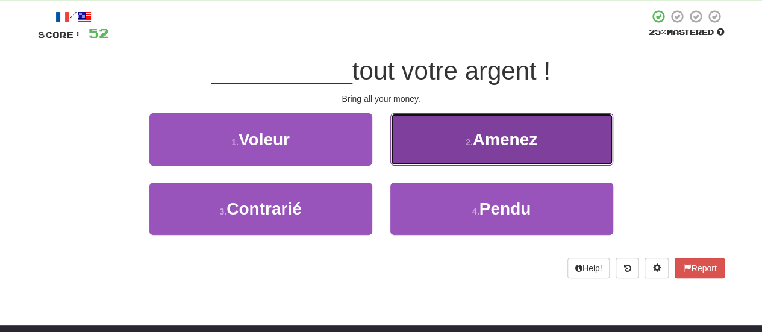
click at [466, 154] on button "2 . Amenez" at bounding box center [501, 139] width 223 height 52
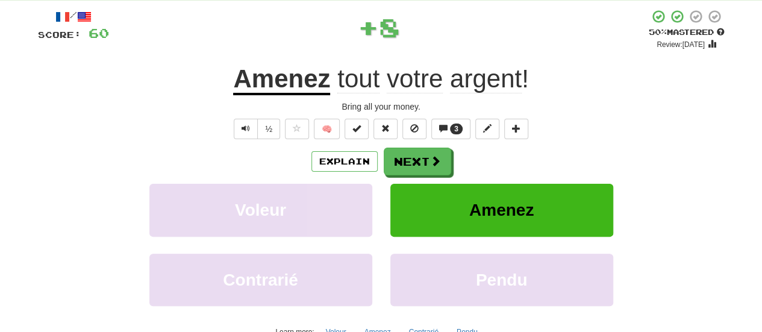
click at [451, 116] on div "/ Score: 60 + 8 50 % Mastered Review: [DATE] Amenez tout votre argent ! Bring a…" at bounding box center [381, 198] width 687 height 378
click at [452, 120] on button "3" at bounding box center [450, 129] width 39 height 20
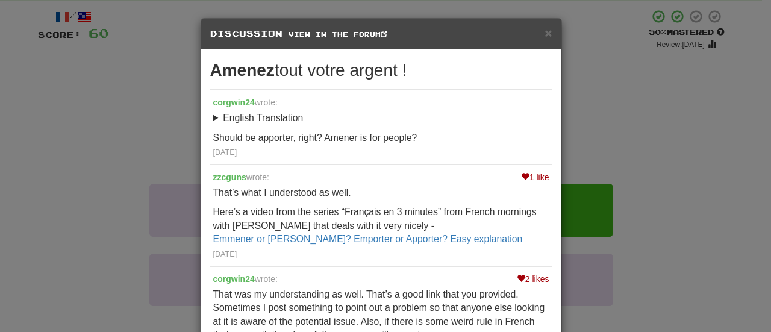
drag, startPoint x: 761, startPoint y: 84, endPoint x: 771, endPoint y: 150, distance: 66.3
click at [761, 150] on div "× Discussion View in the forum Amenez tout votre argent ! corgwin24 wrote: Engl…" at bounding box center [385, 166] width 771 height 332
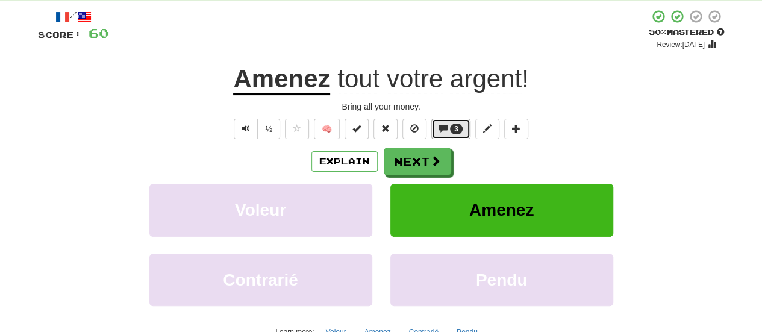
click at [457, 135] on button "3" at bounding box center [450, 129] width 39 height 20
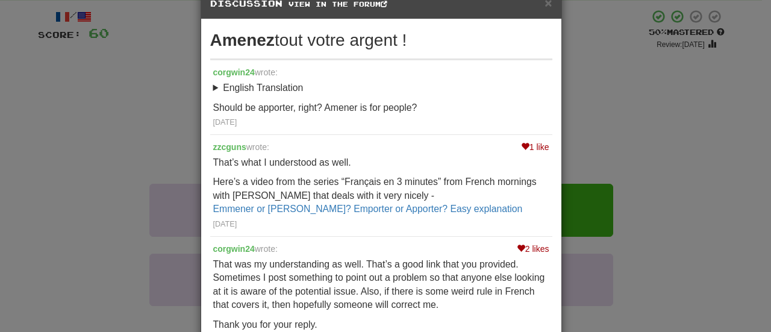
scroll to position [0, 0]
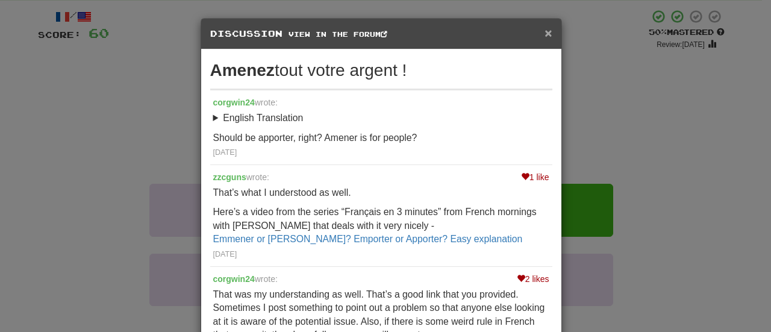
click at [545, 33] on span "×" at bounding box center [548, 33] width 7 height 14
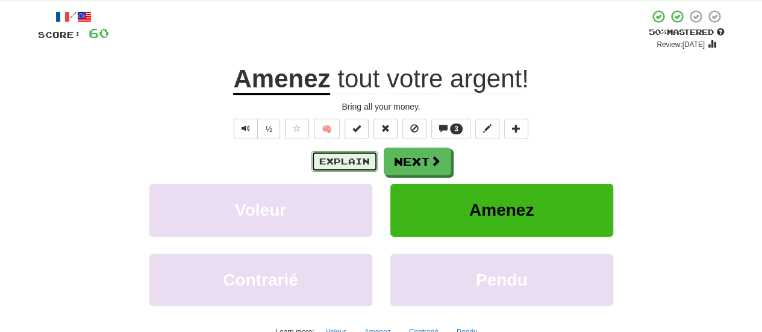
click at [347, 167] on button "Explain" at bounding box center [344, 161] width 66 height 20
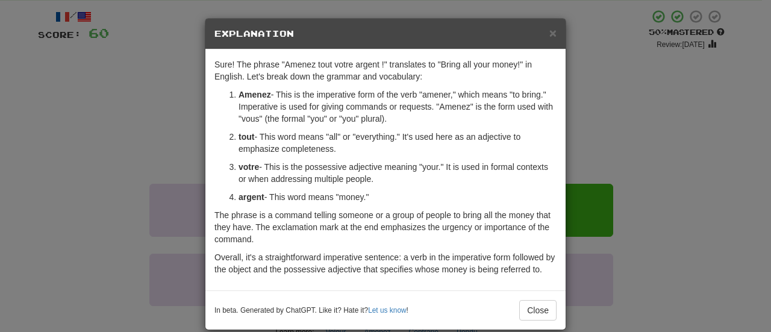
click at [543, 30] on h5 "Explanation" at bounding box center [385, 34] width 342 height 12
click at [549, 32] on span "×" at bounding box center [552, 33] width 7 height 14
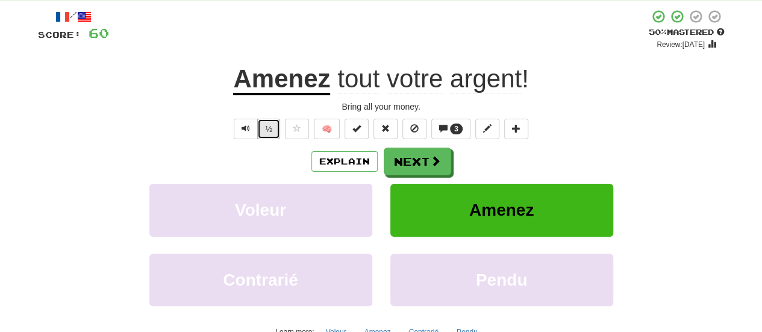
click at [271, 136] on button "½" at bounding box center [268, 129] width 23 height 20
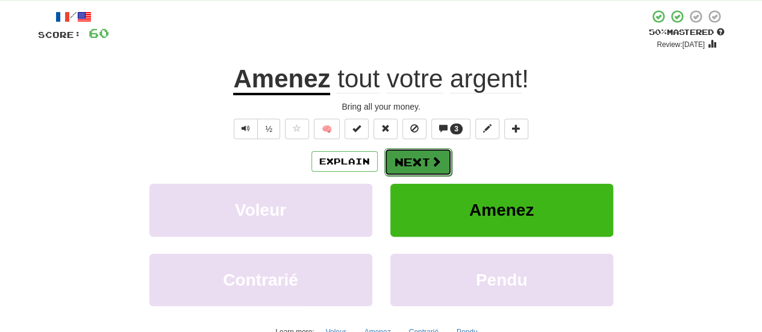
click at [423, 154] on button "Next" at bounding box center [417, 162] width 67 height 28
